Goal: Transaction & Acquisition: Obtain resource

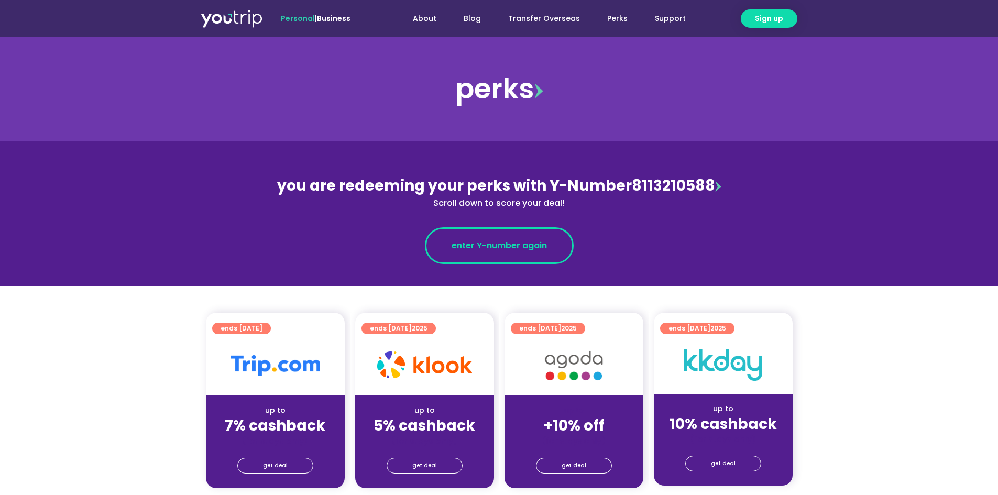
drag, startPoint x: 0, startPoint y: 0, endPoint x: 499, endPoint y: 252, distance: 559.4
click at [499, 252] on link "enter Y-number again" at bounding box center [499, 245] width 149 height 37
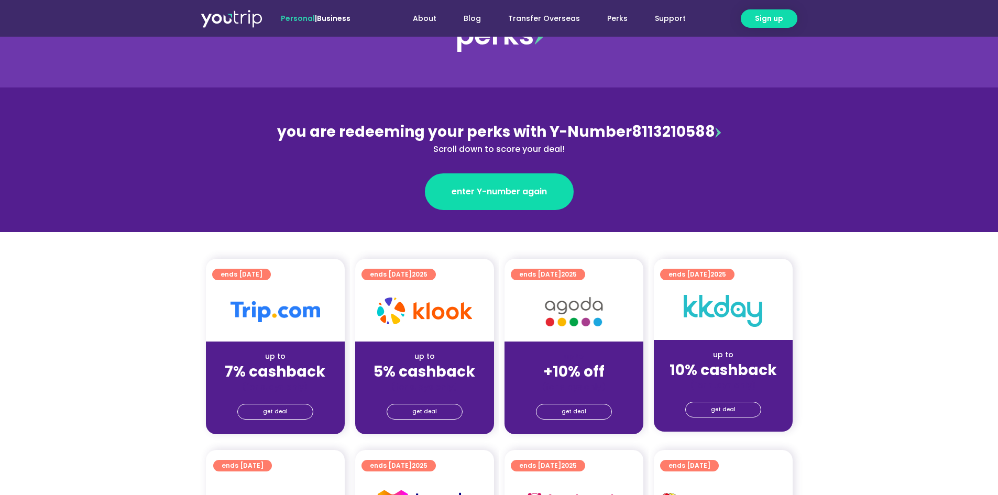
scroll to position [157, 0]
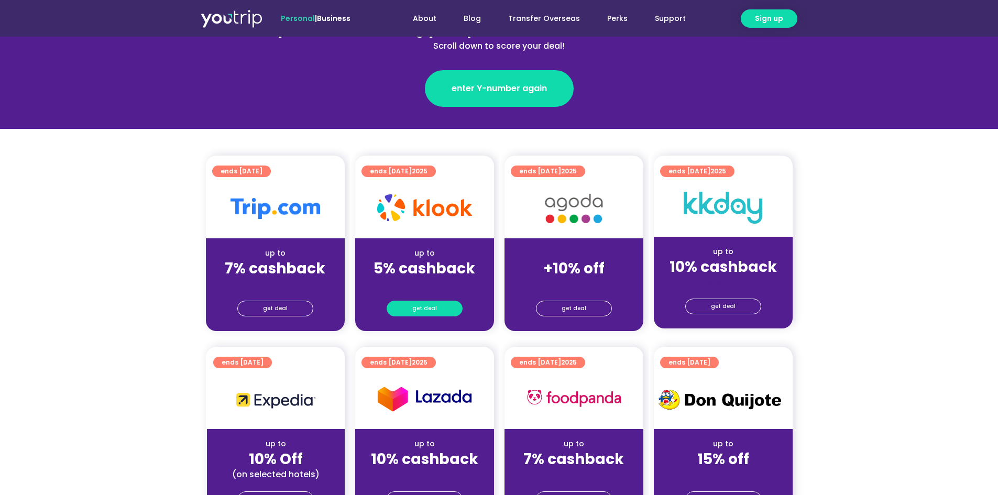
click at [441, 307] on link "get deal" at bounding box center [425, 309] width 76 height 16
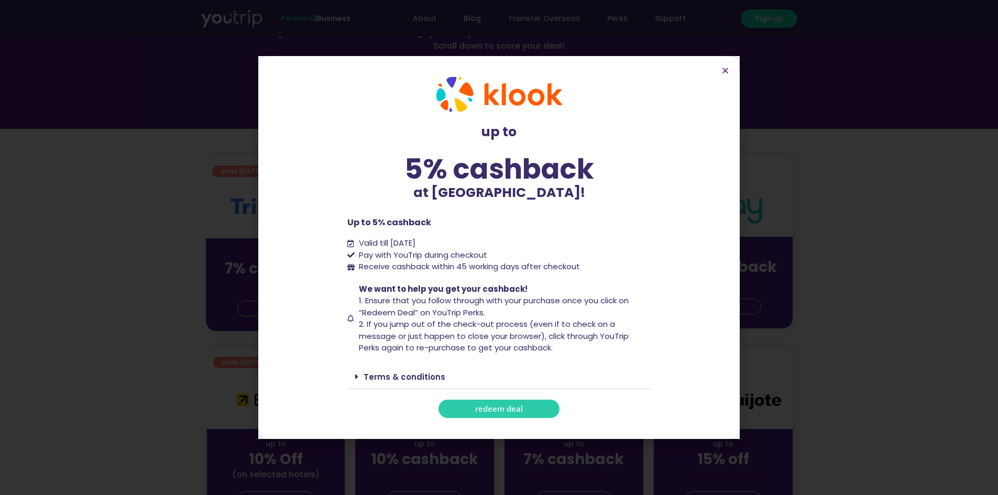
click at [484, 407] on span "redeem deal" at bounding box center [499, 409] width 48 height 8
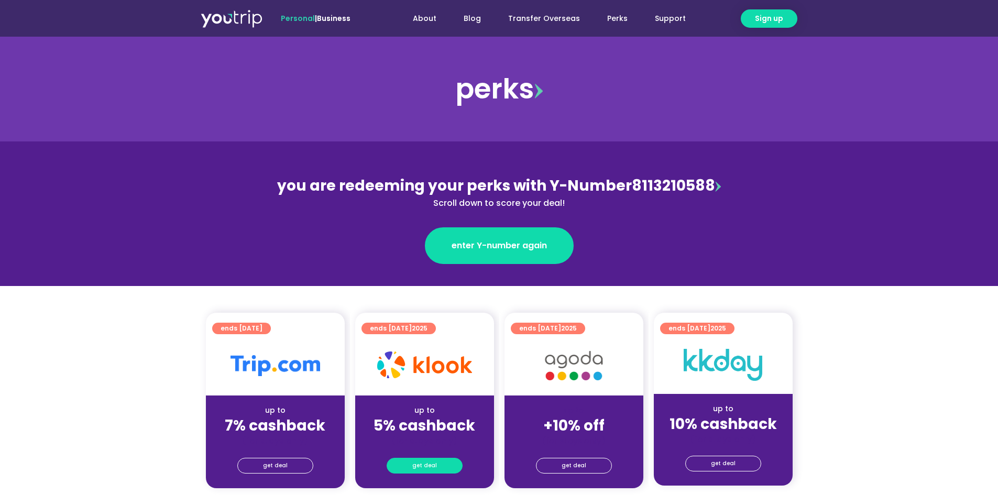
click at [423, 463] on span "get deal" at bounding box center [424, 465] width 25 height 15
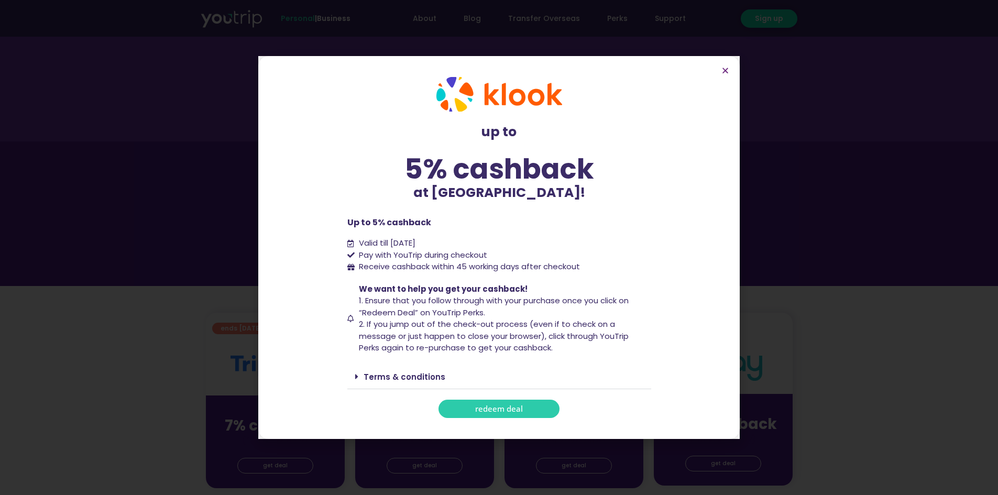
click at [466, 408] on link "redeem deal" at bounding box center [499, 409] width 121 height 18
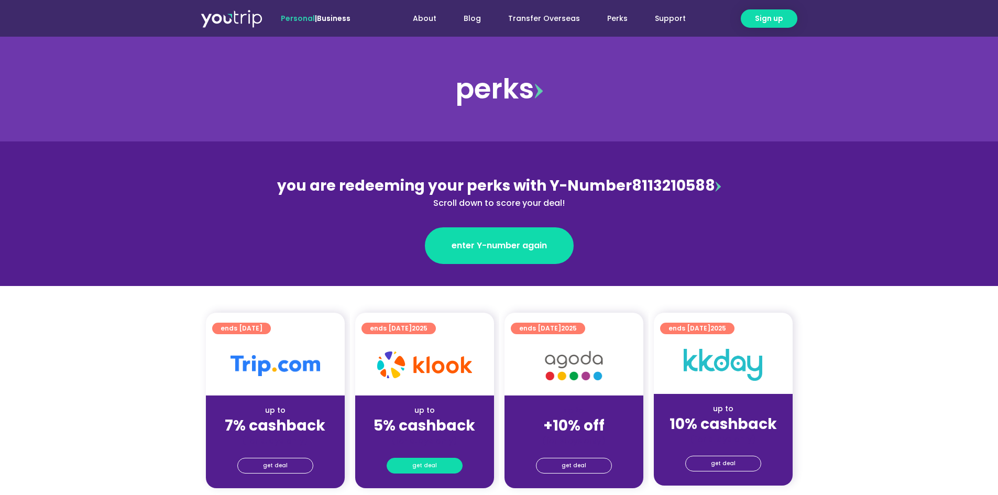
click at [440, 464] on link "get deal" at bounding box center [425, 466] width 76 height 16
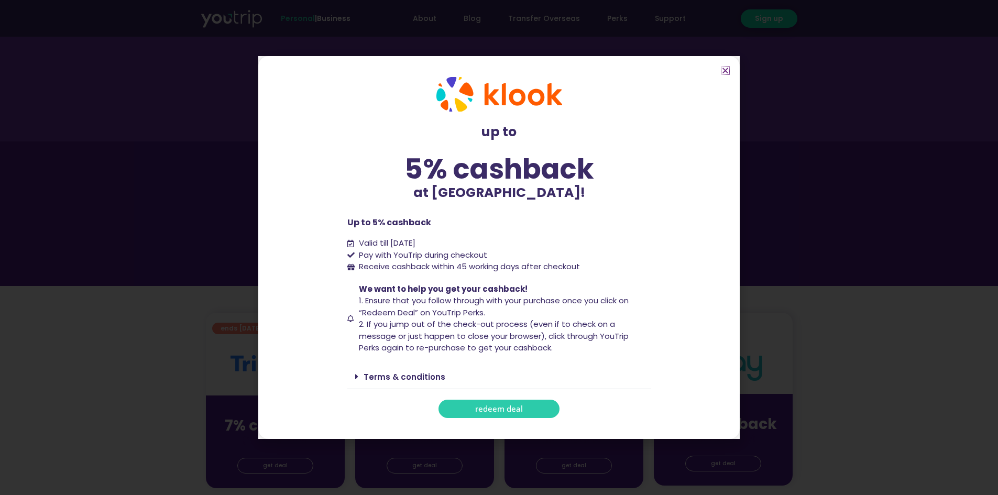
scroll to position [52, 0]
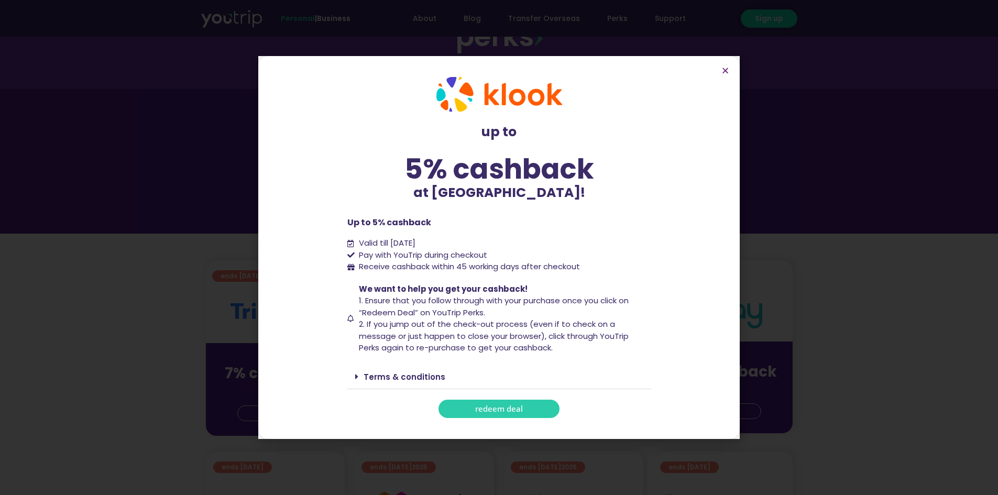
click at [478, 411] on span "redeem deal" at bounding box center [499, 409] width 48 height 8
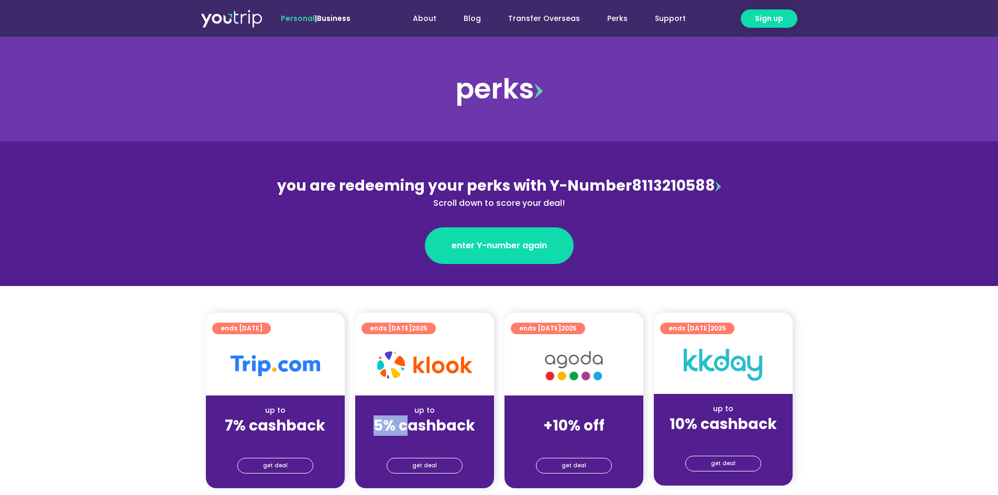
drag, startPoint x: 378, startPoint y: 426, endPoint x: 411, endPoint y: 427, distance: 32.5
click at [411, 427] on strong "5% cashback" at bounding box center [425, 426] width 102 height 20
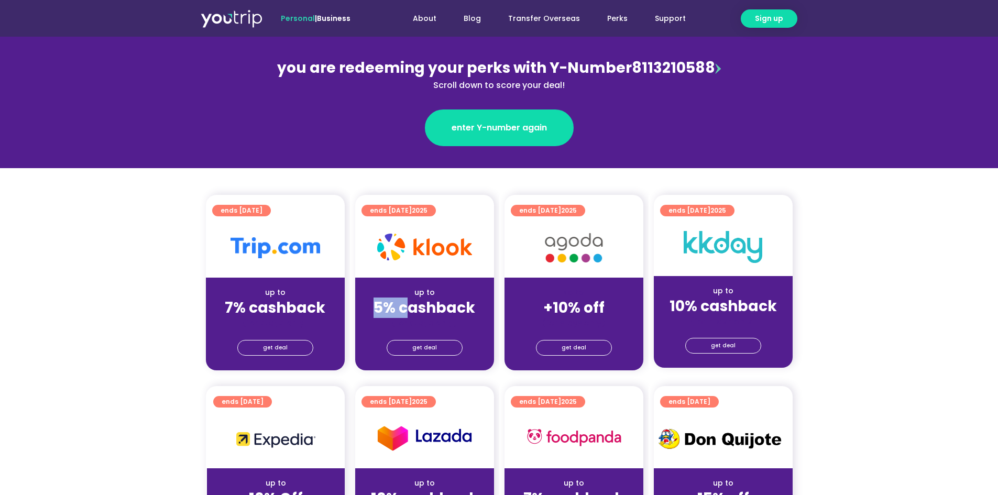
scroll to position [105, 0]
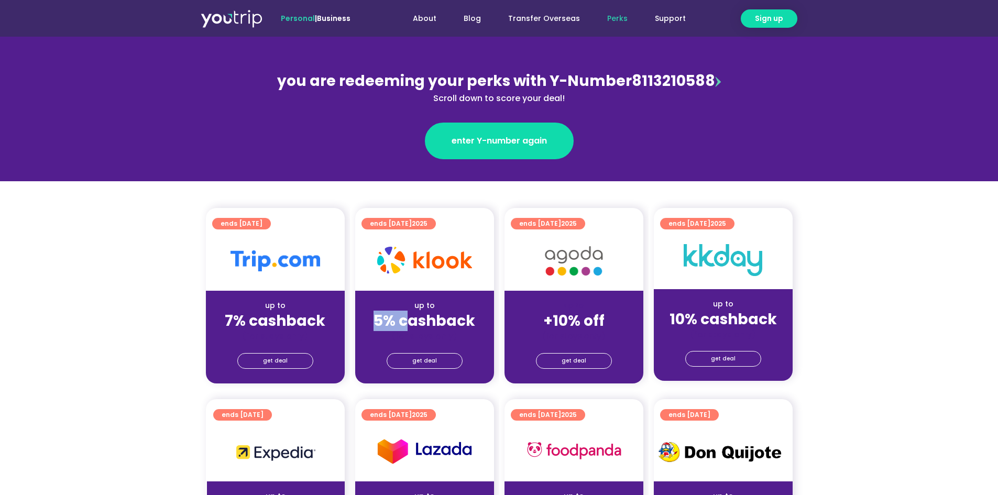
click at [622, 13] on link "Perks" at bounding box center [618, 18] width 48 height 19
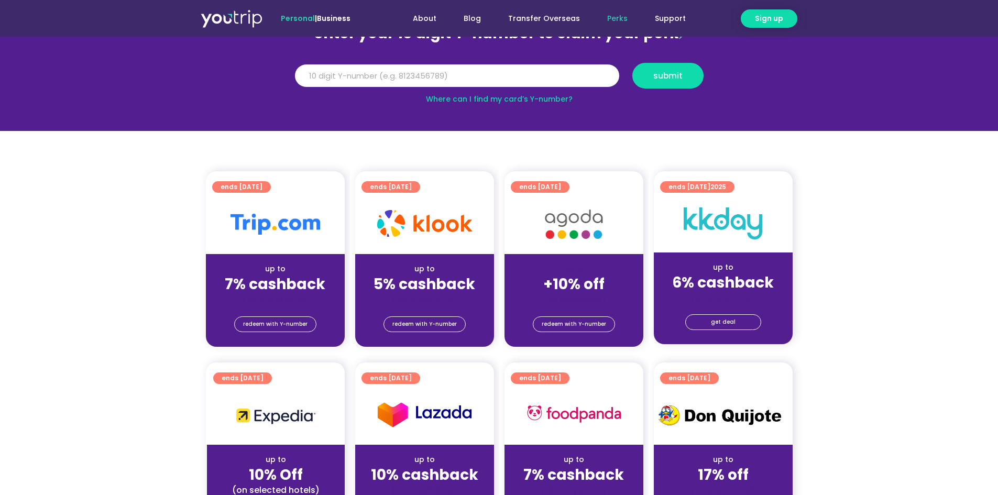
scroll to position [105, 0]
